Goal: Information Seeking & Learning: Learn about a topic

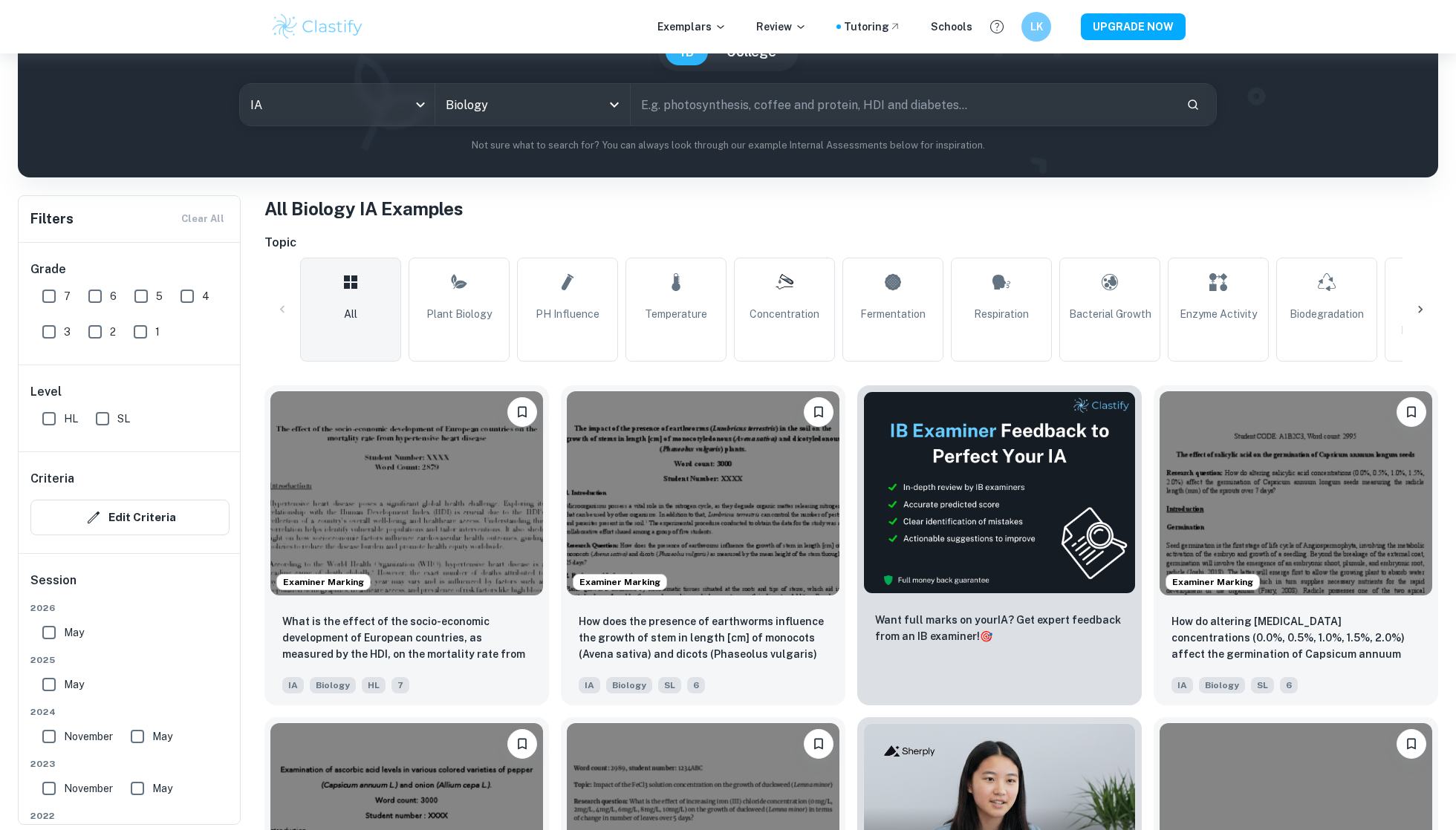
click at [45, 636] on input "May" at bounding box center [48, 632] width 30 height 30
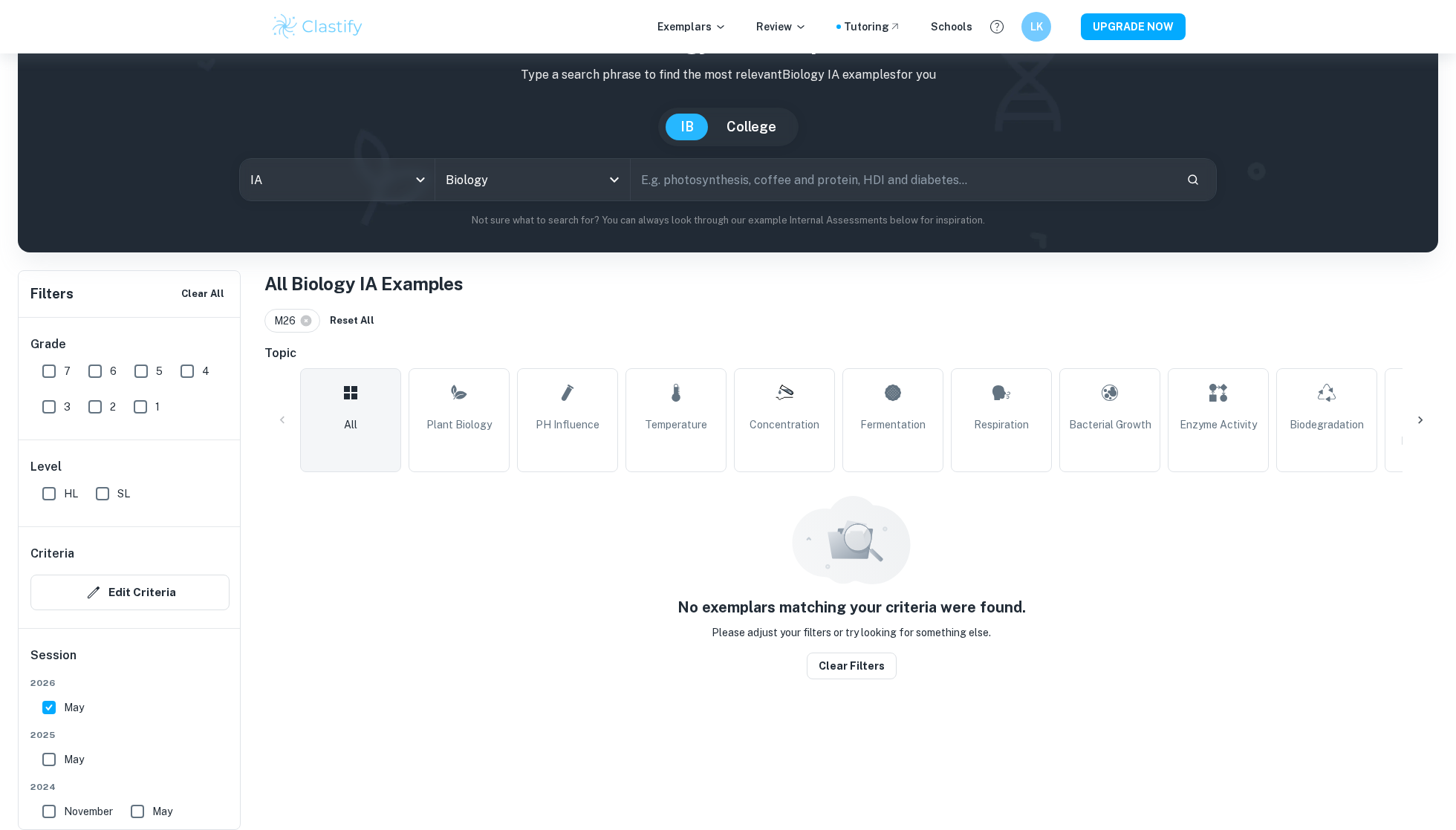
scroll to position [53, 0]
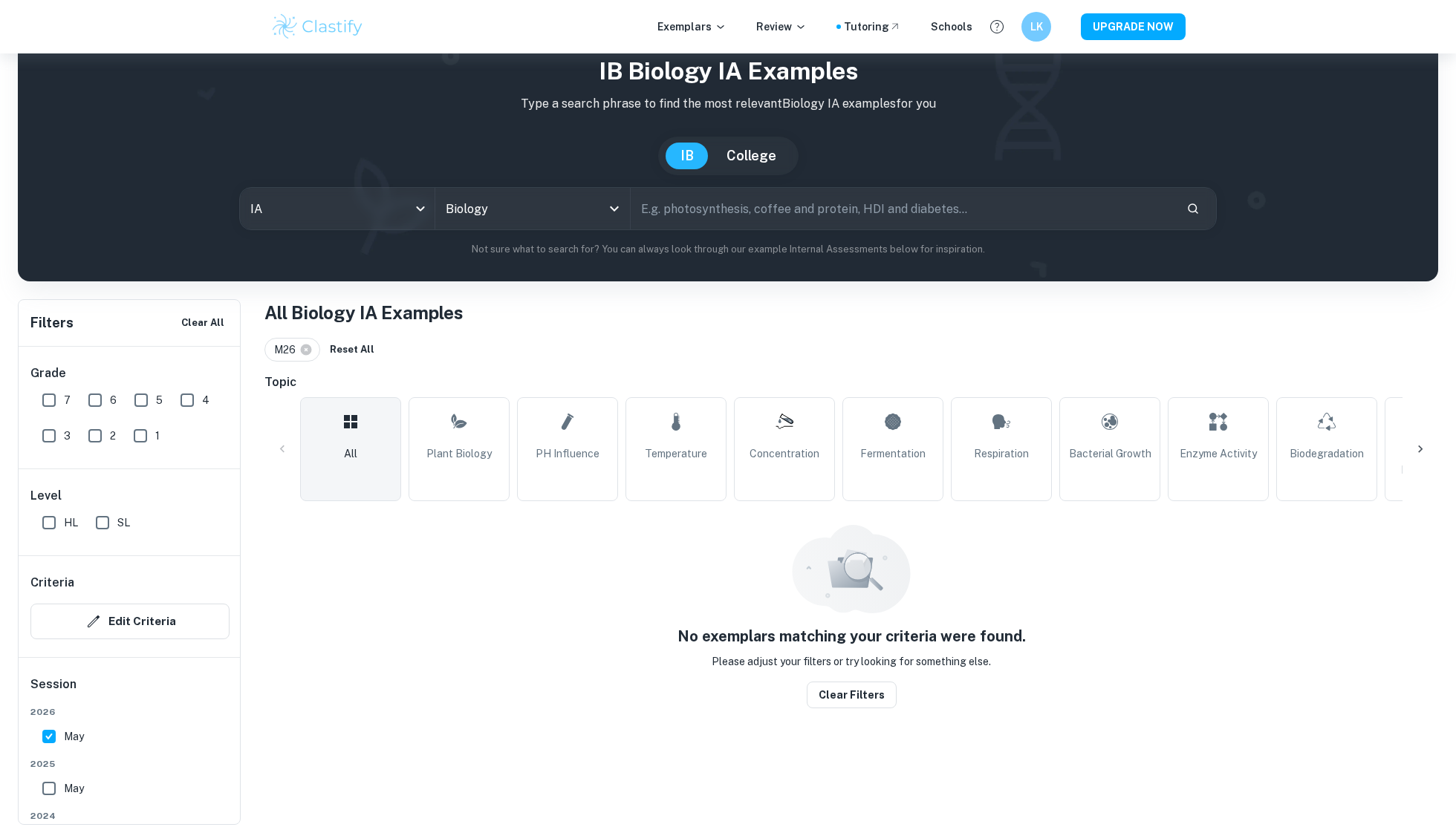
click at [47, 733] on input "May" at bounding box center [48, 736] width 30 height 30
checkbox input "false"
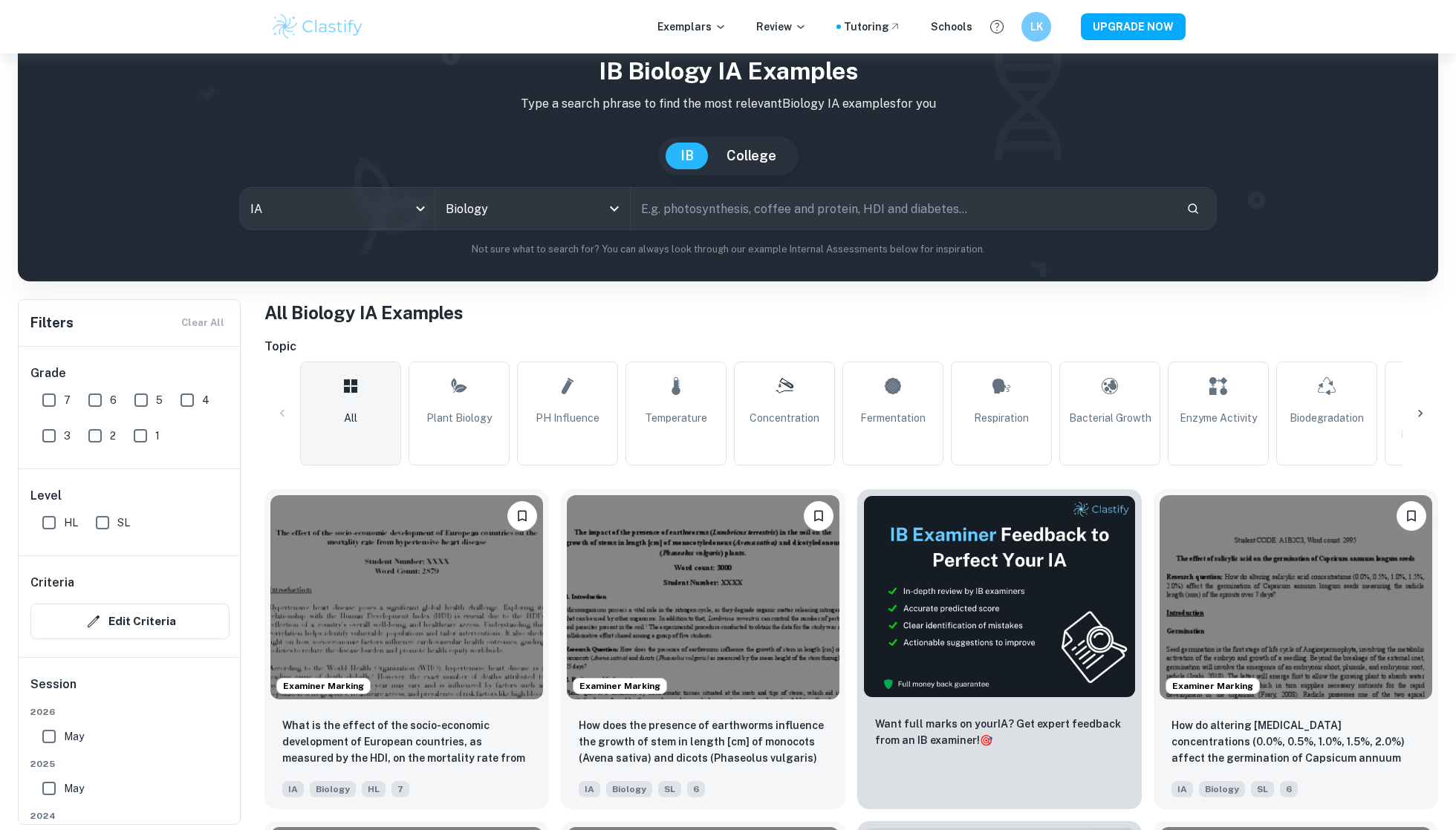
click at [54, 404] on input "7" at bounding box center [48, 400] width 30 height 30
checkbox input "true"
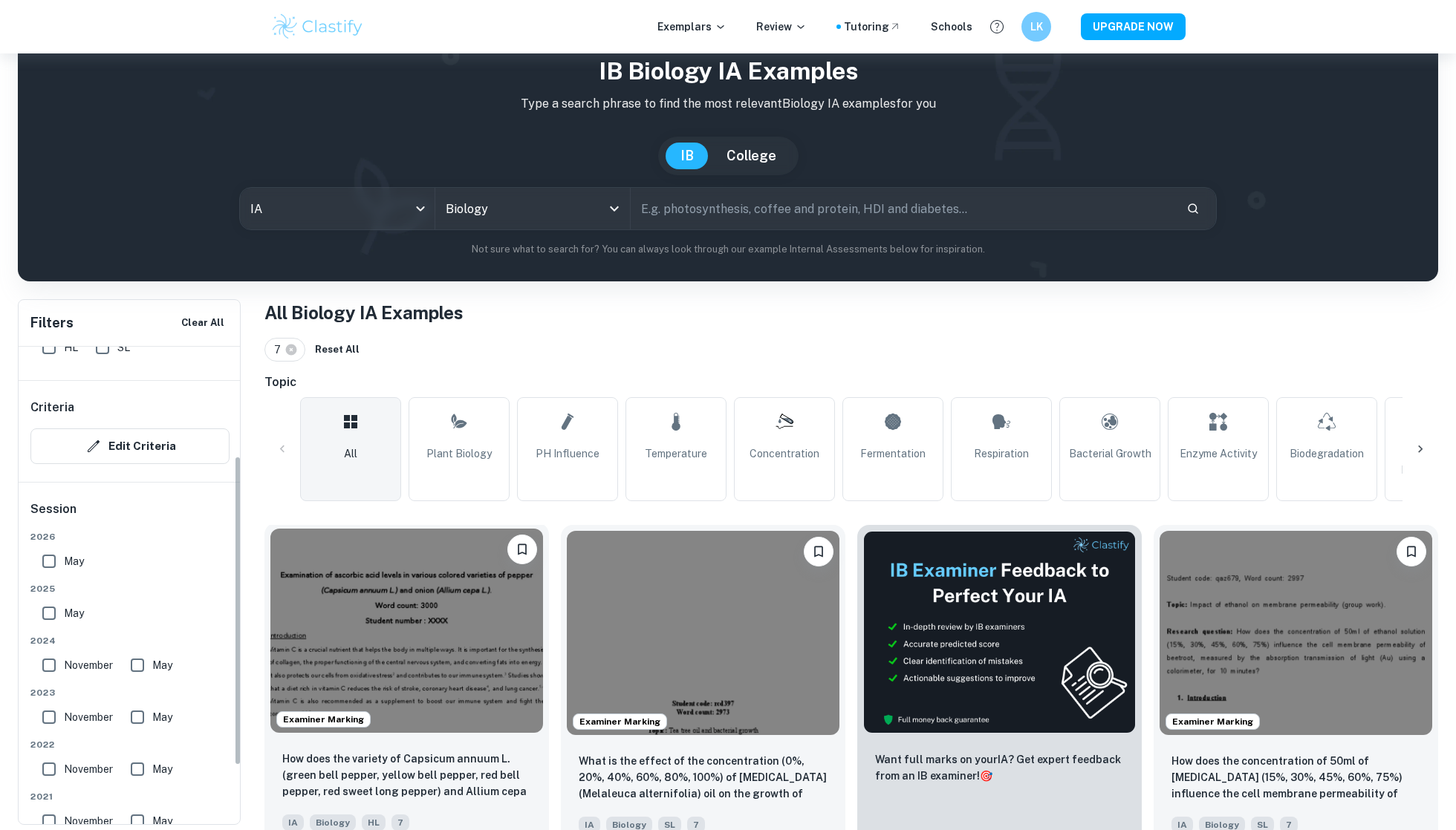
scroll to position [180, 0]
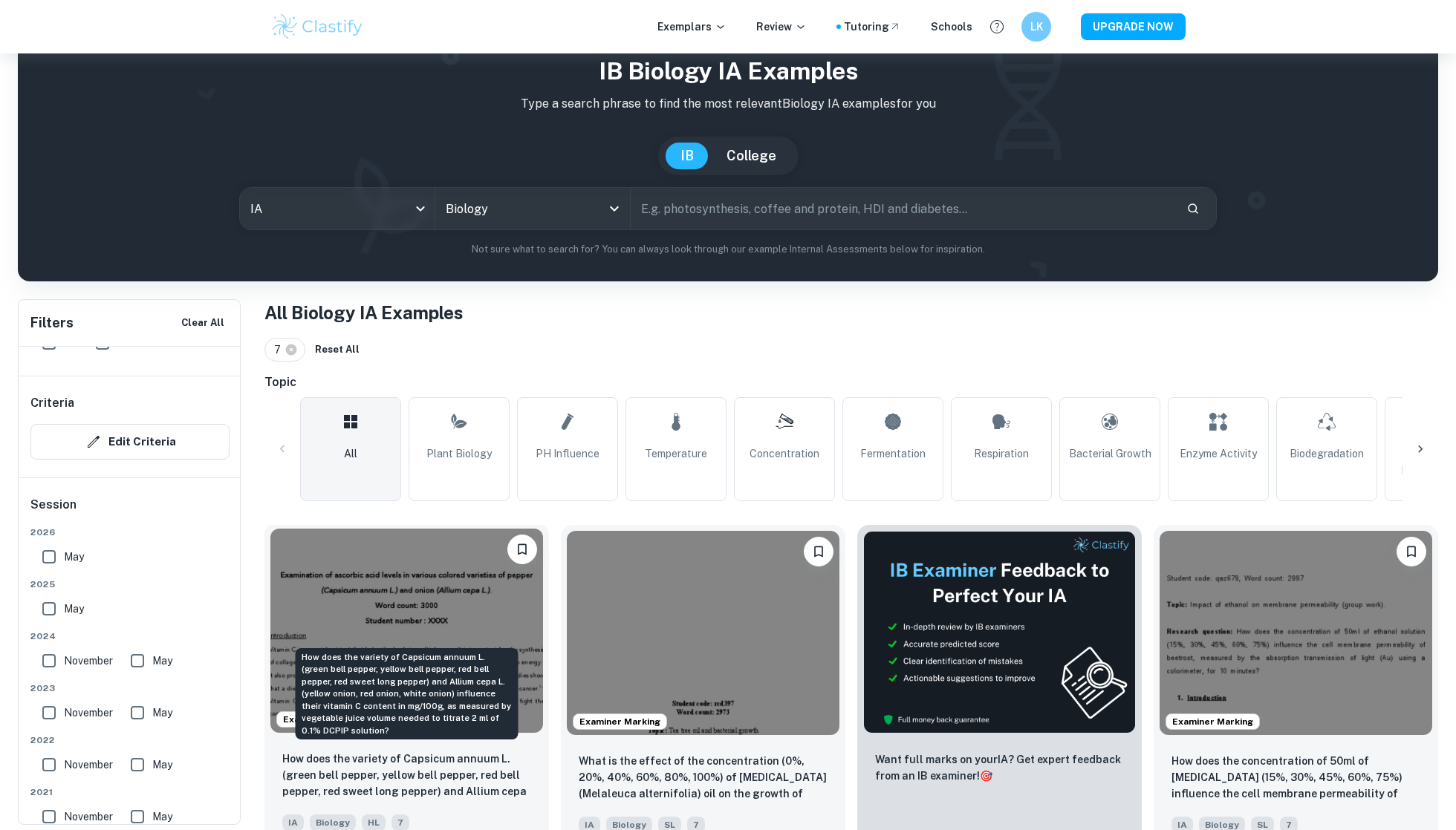
click at [382, 779] on p "How does the variety of Capsicum annuum L. (green bell pepper, yellow bell pepp…" at bounding box center [406, 776] width 248 height 51
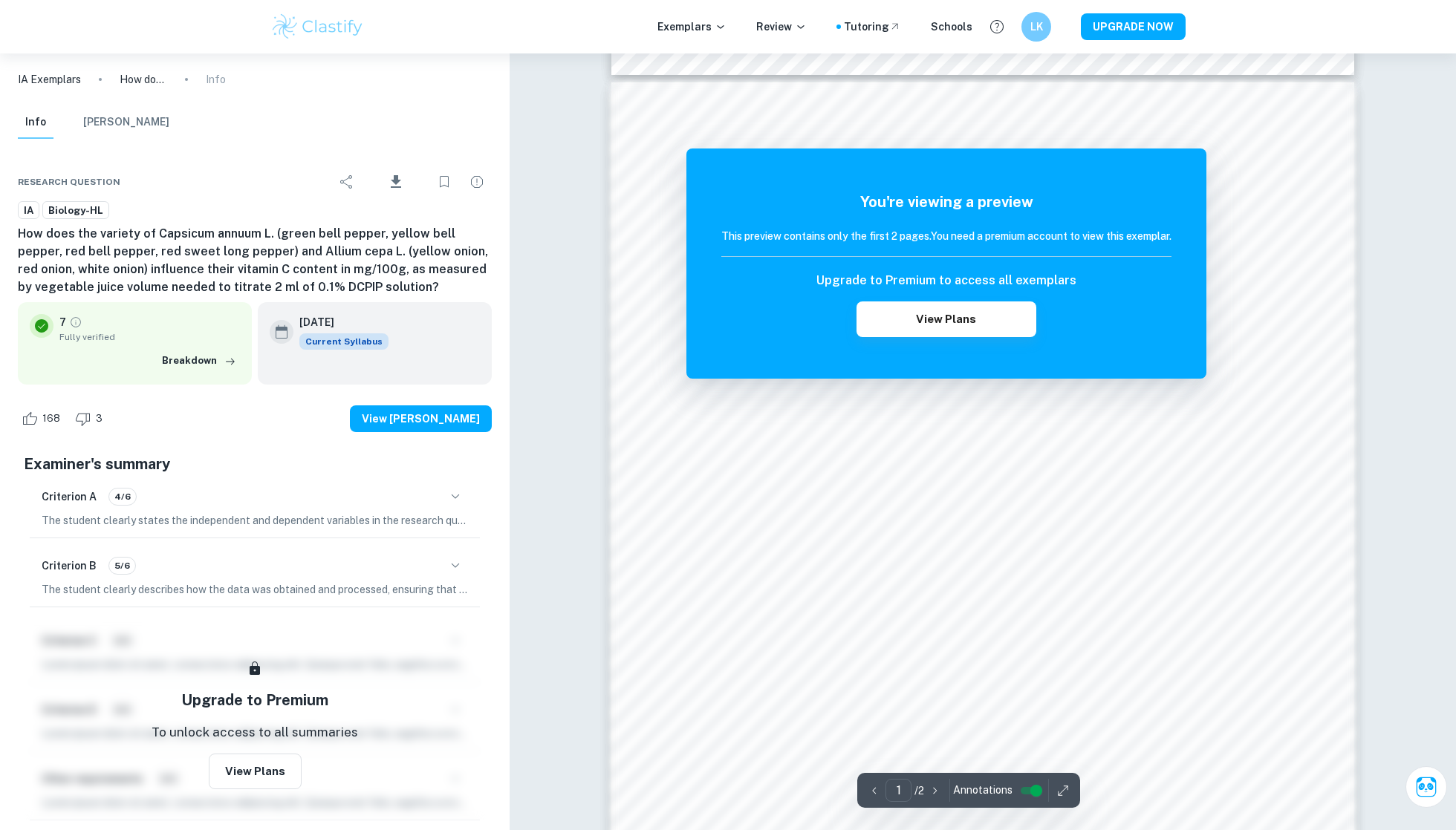
scroll to position [1046, 0]
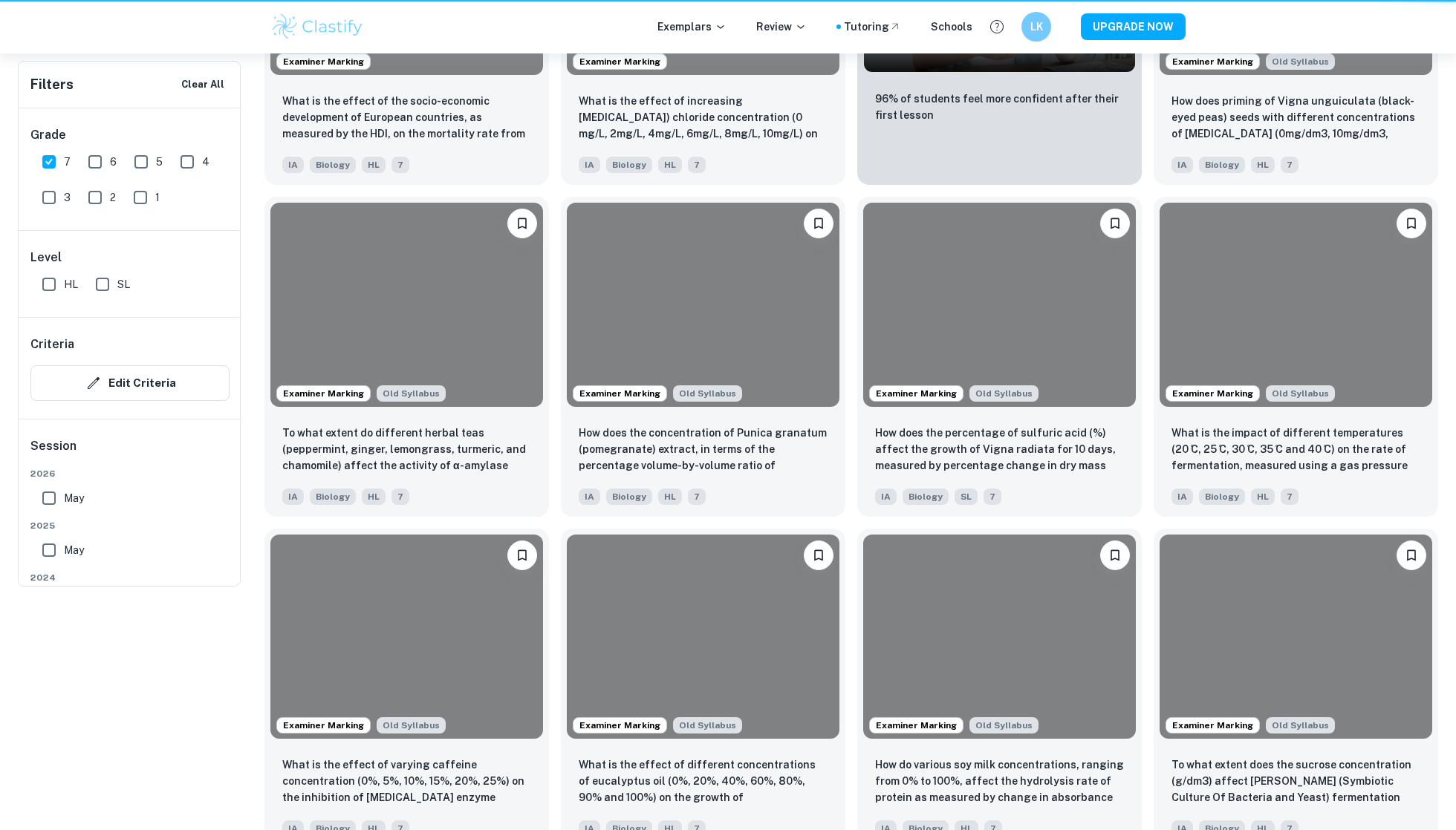
scroll to position [53, 0]
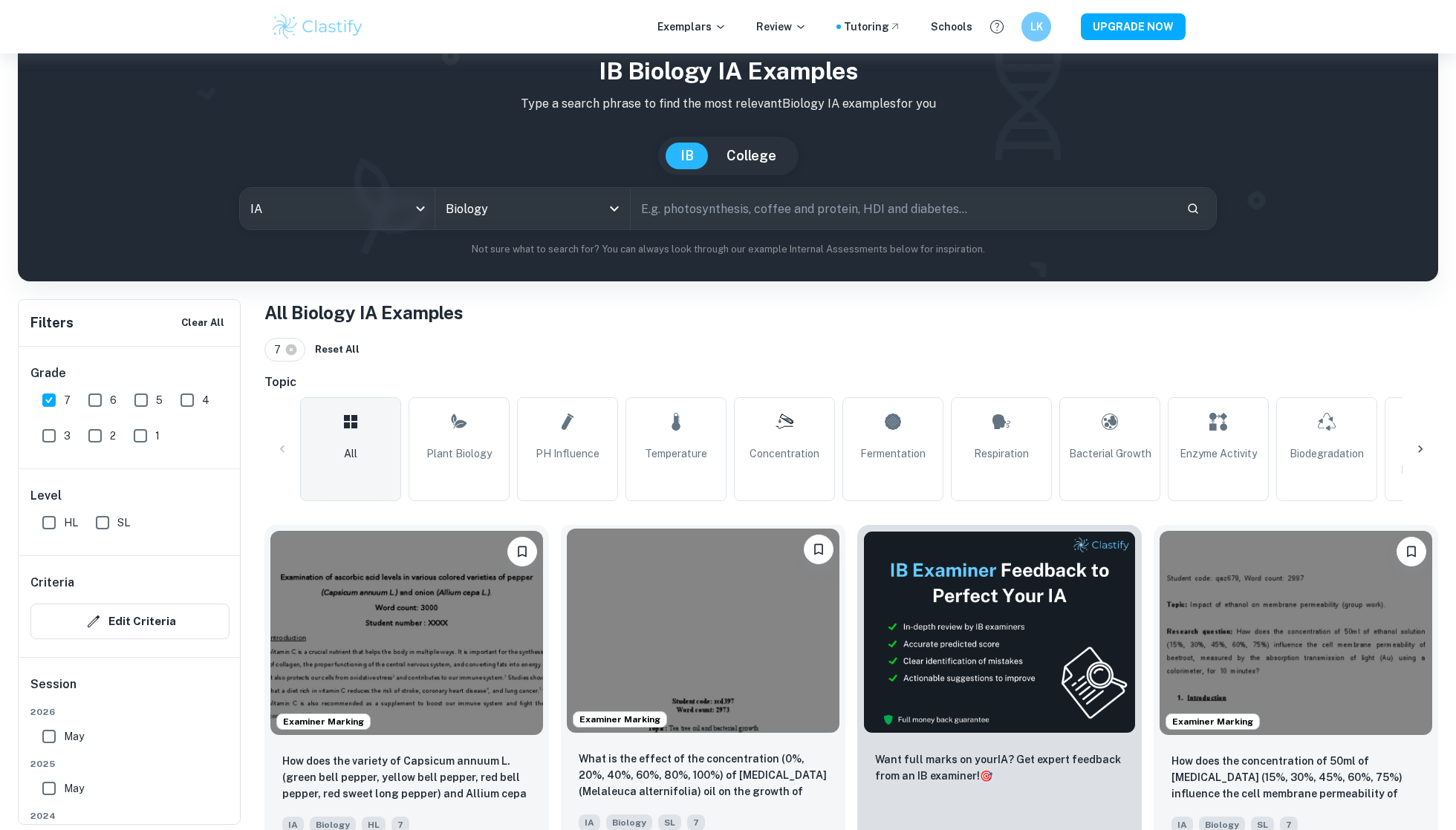
click at [674, 619] on img at bounding box center [702, 631] width 272 height 204
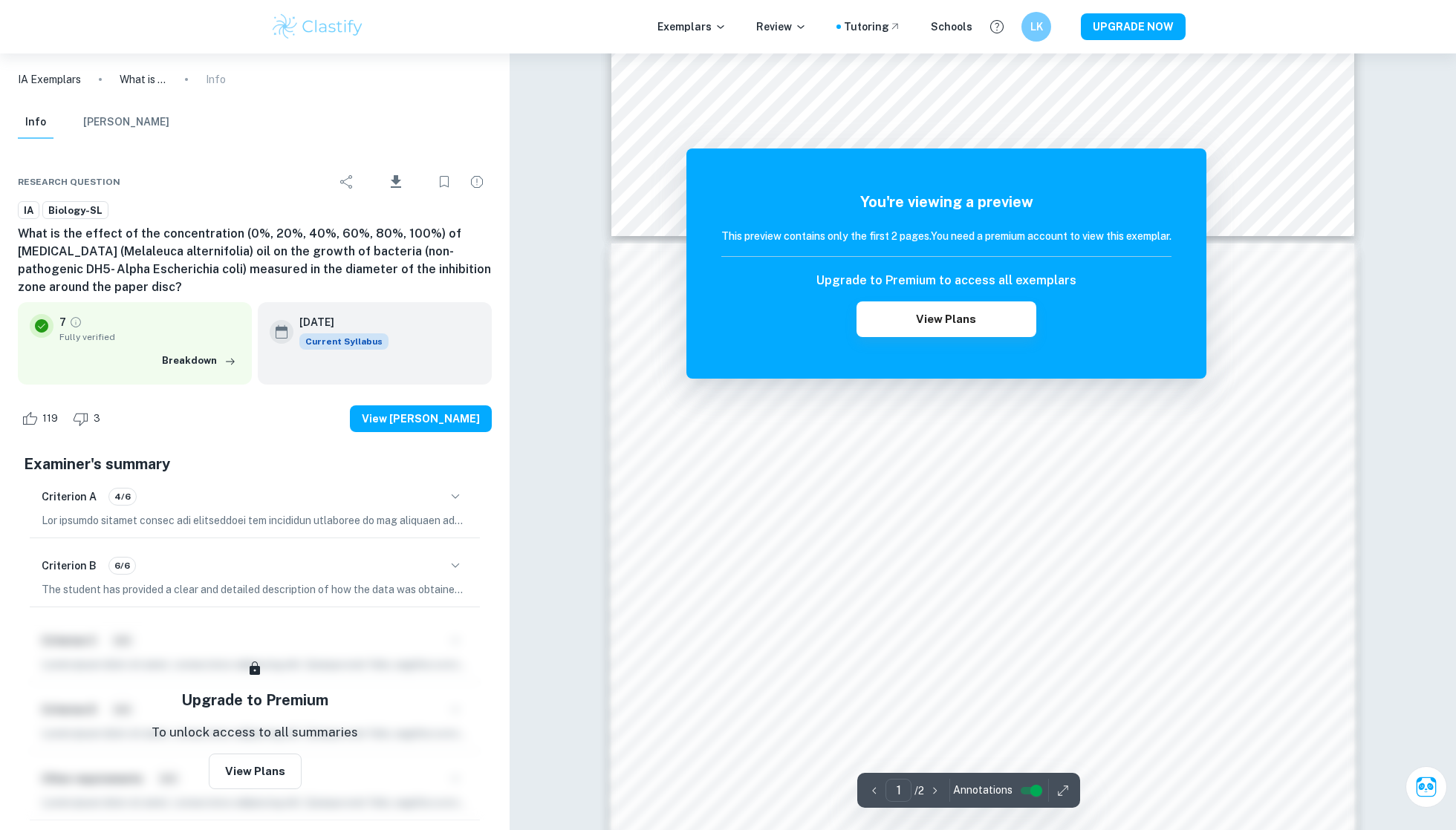
scroll to position [883, 0]
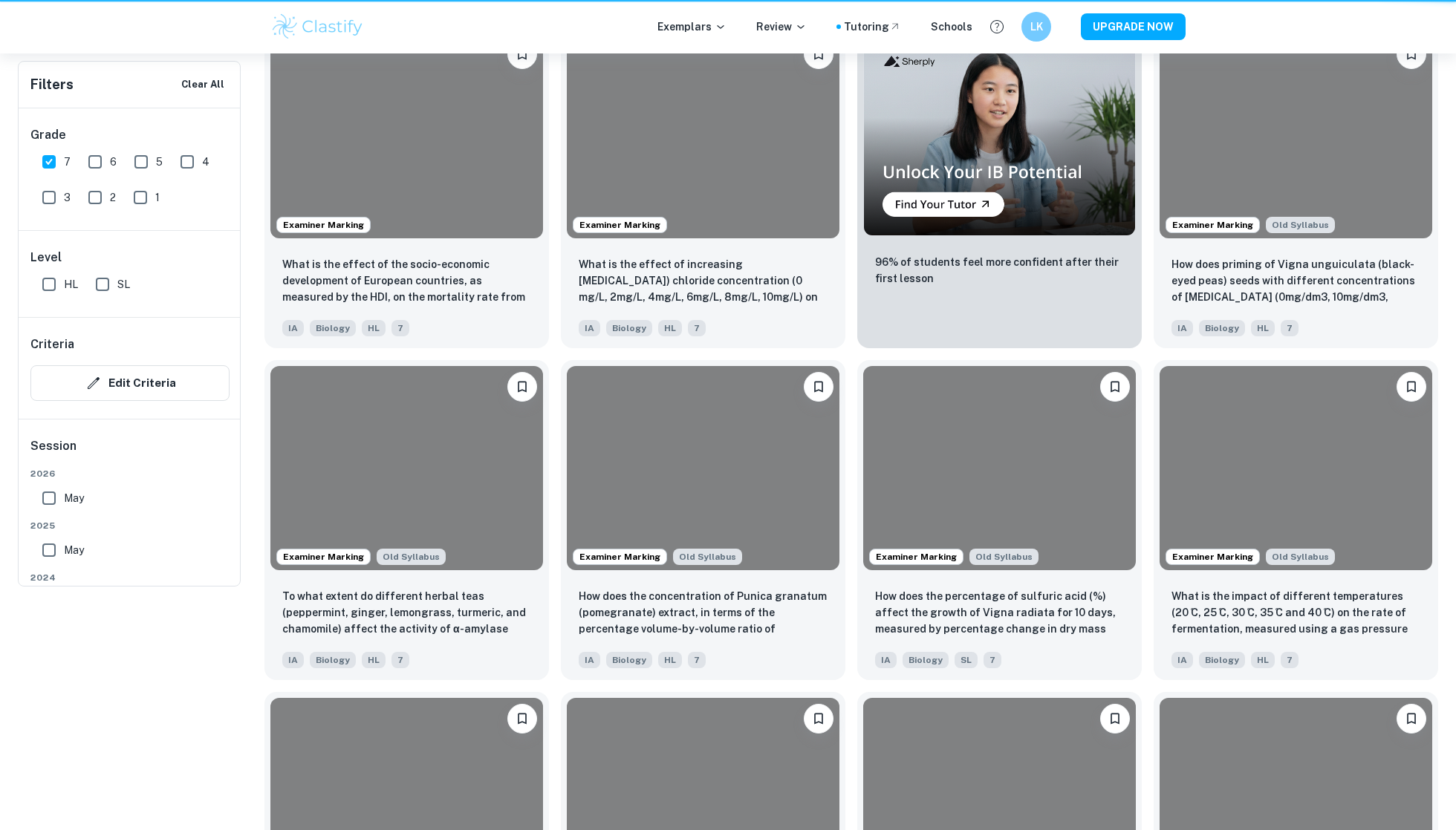
scroll to position [53, 0]
